Goal: Transaction & Acquisition: Subscribe to service/newsletter

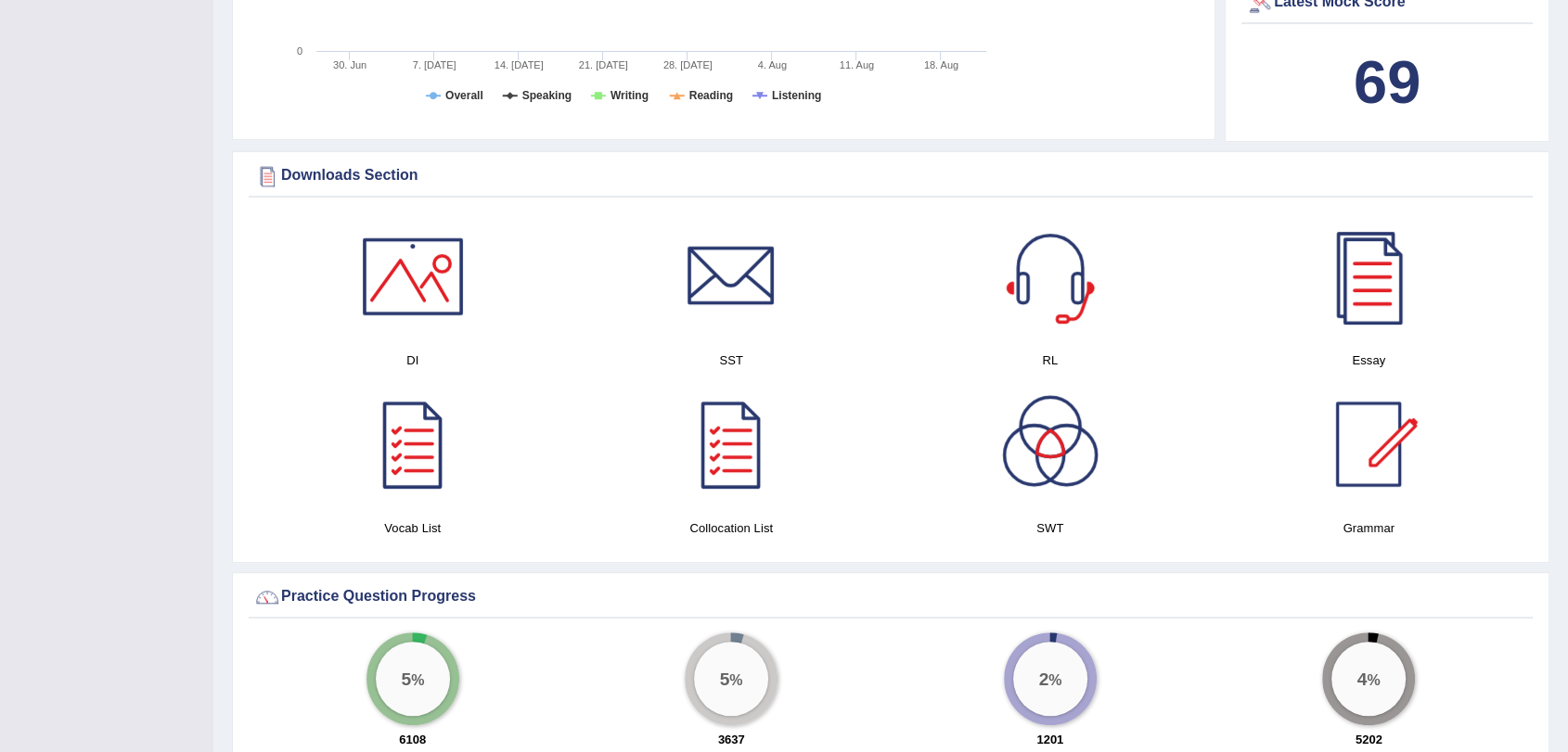
scroll to position [618, 0]
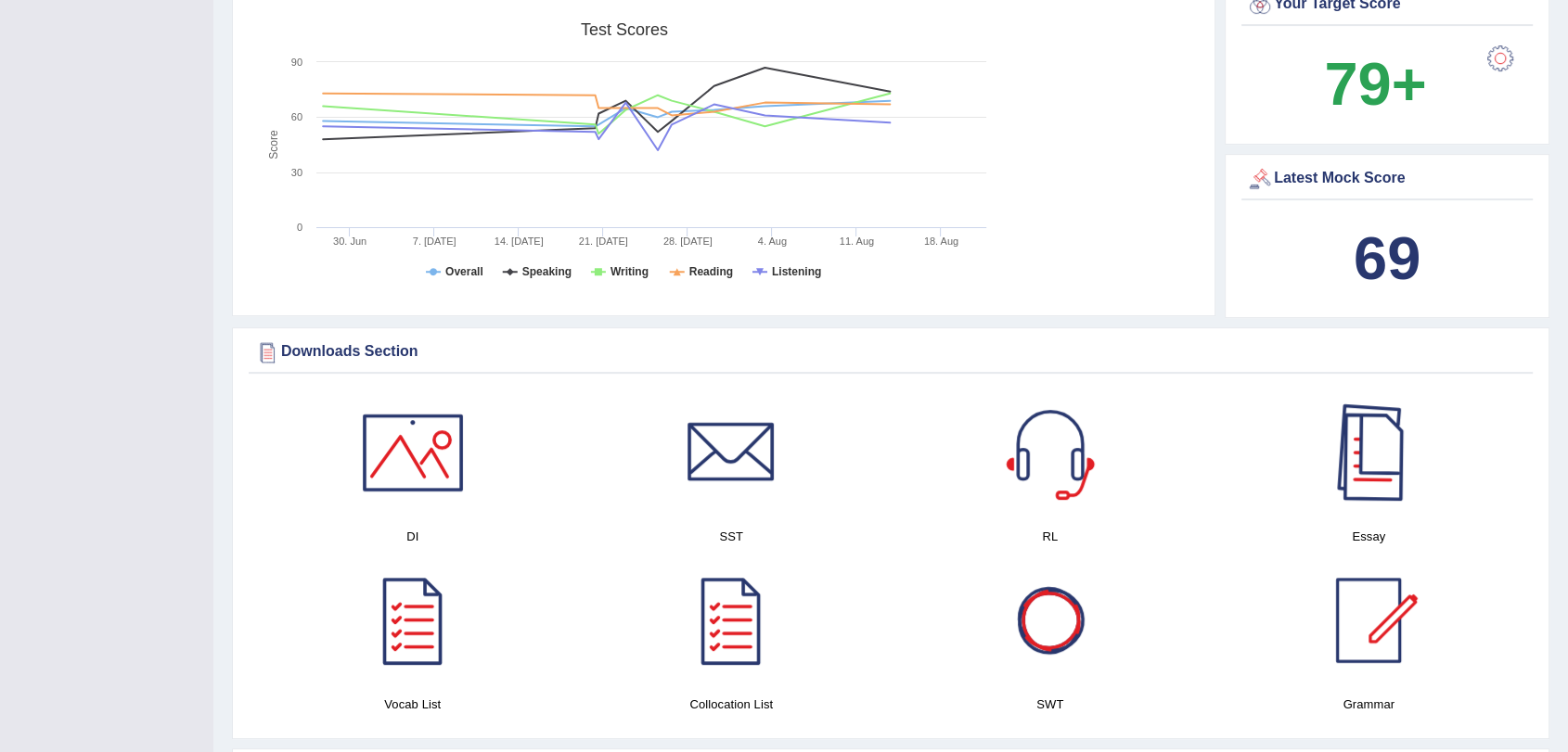
click at [1374, 469] on div at bounding box center [1368, 452] width 130 height 130
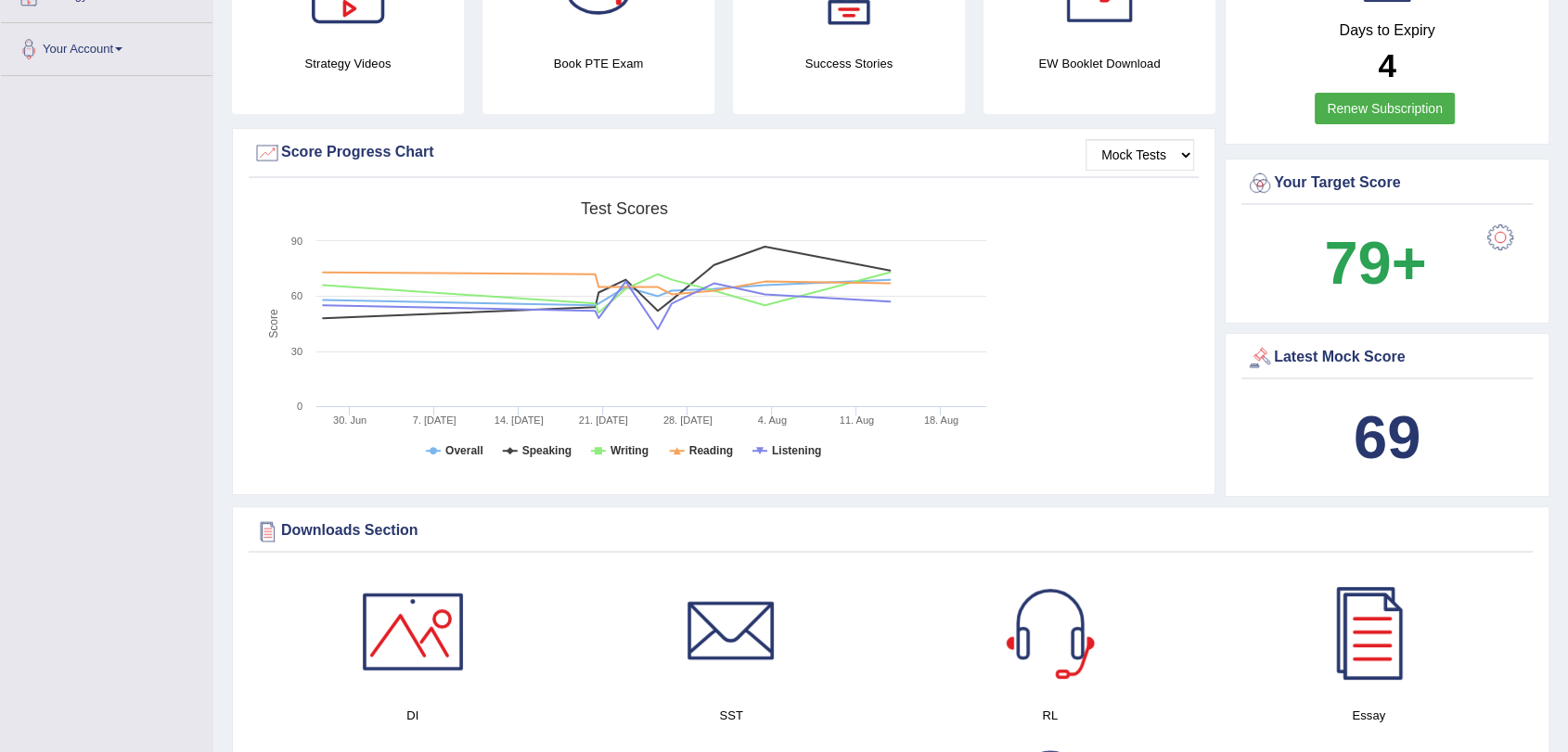
scroll to position [206, 0]
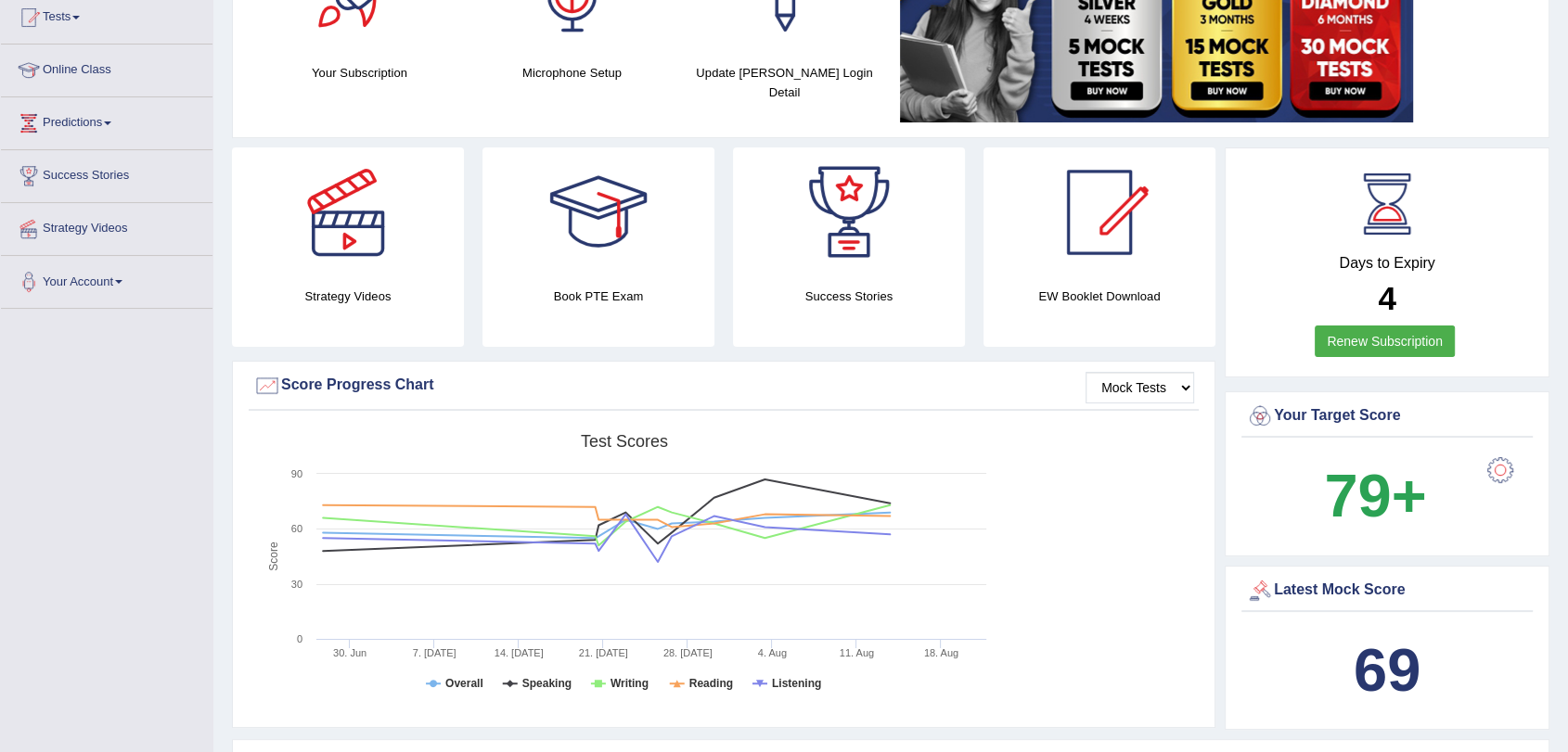
click at [1388, 297] on b "4" at bounding box center [1386, 298] width 18 height 36
click at [1380, 344] on link "Renew Subscription" at bounding box center [1384, 341] width 140 height 31
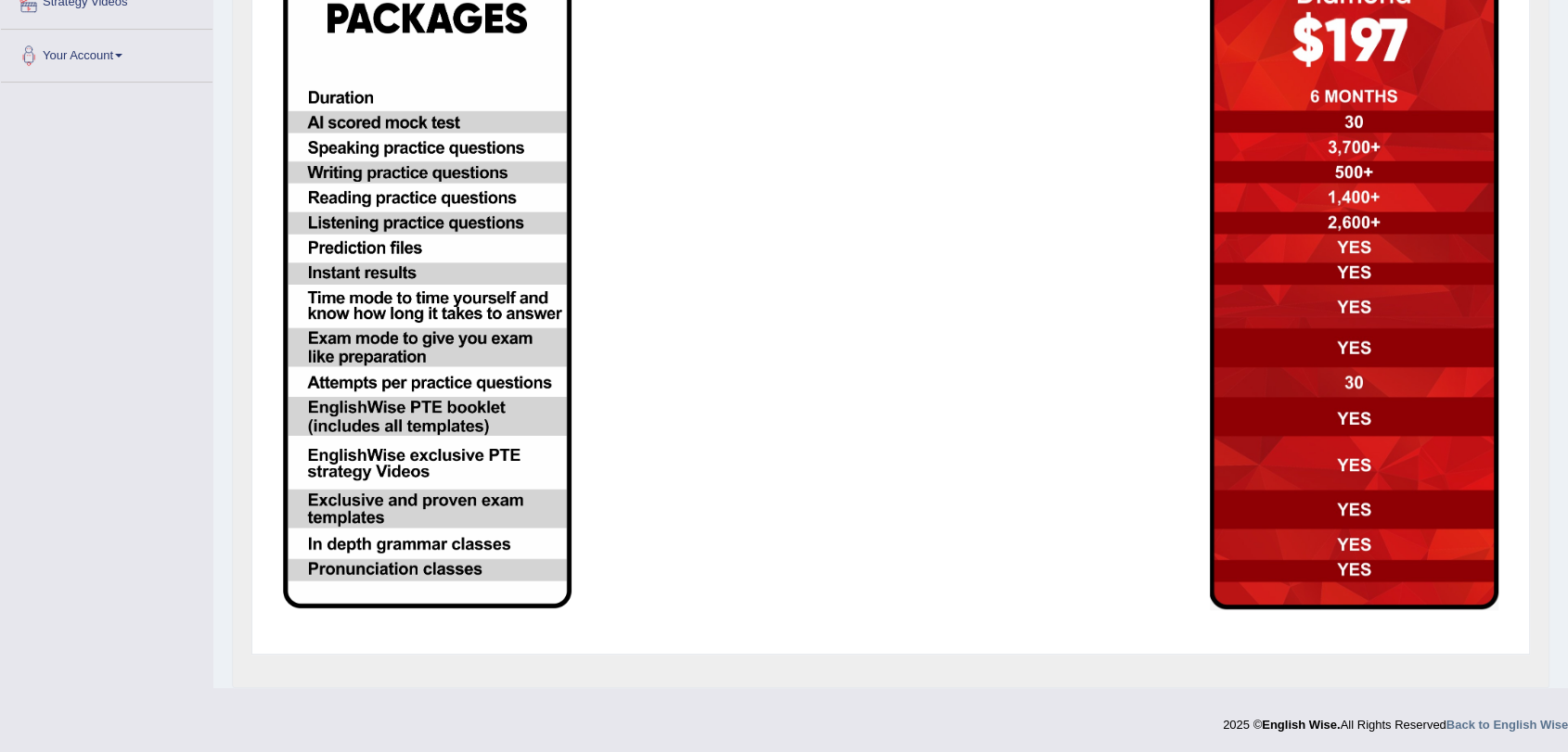
scroll to position [329, 0]
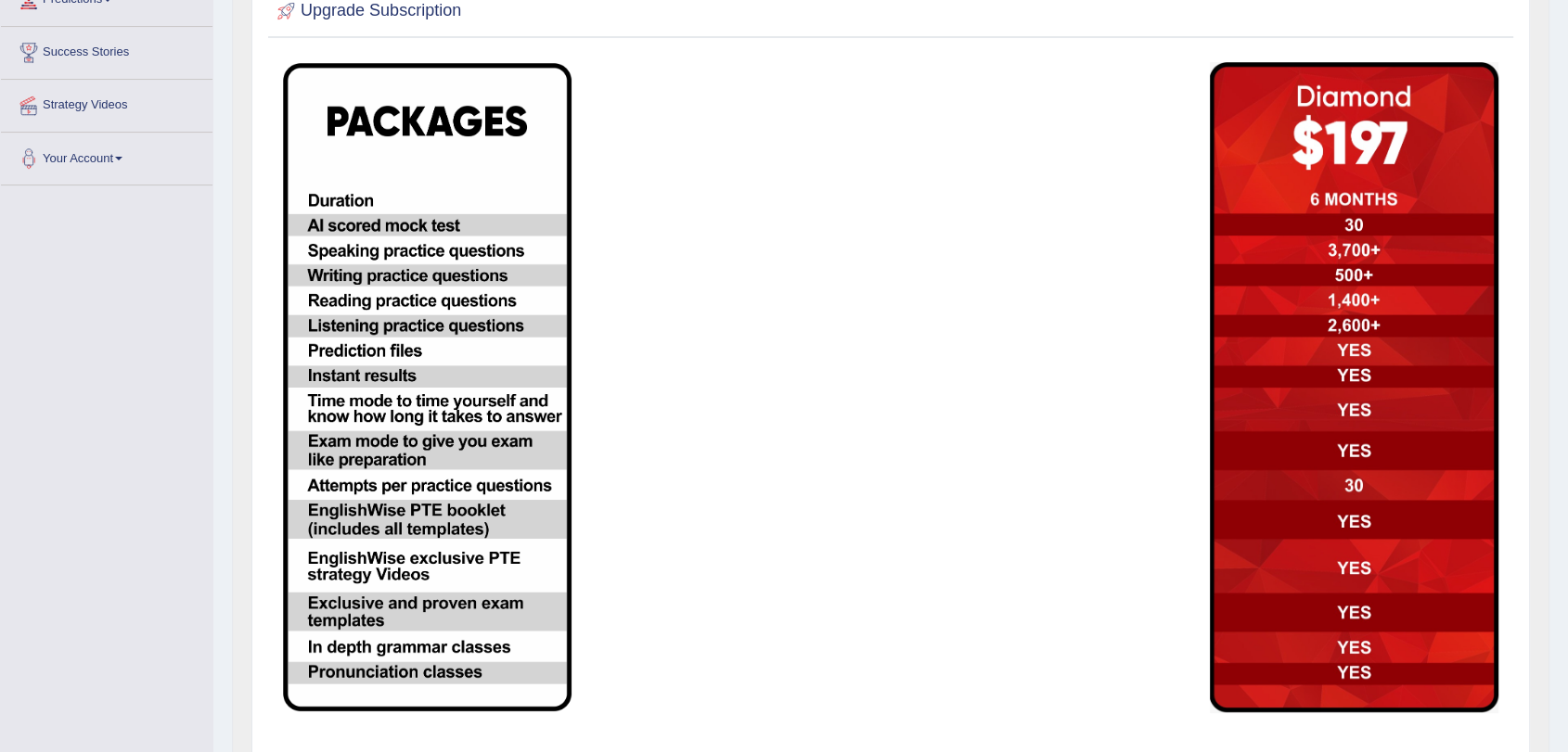
click at [1337, 354] on img at bounding box center [1354, 388] width 288 height 651
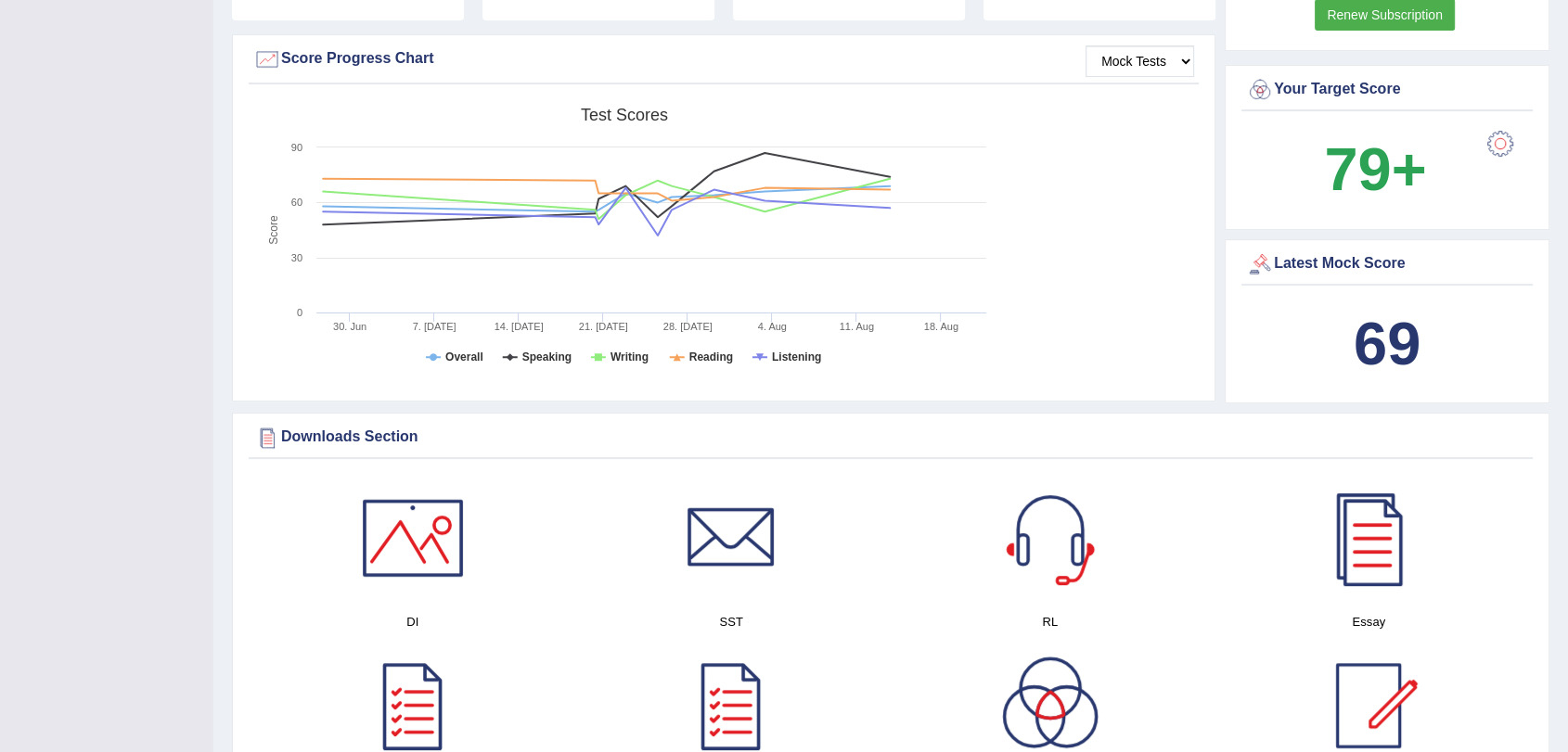
scroll to position [418, 0]
